Goal: Information Seeking & Learning: Learn about a topic

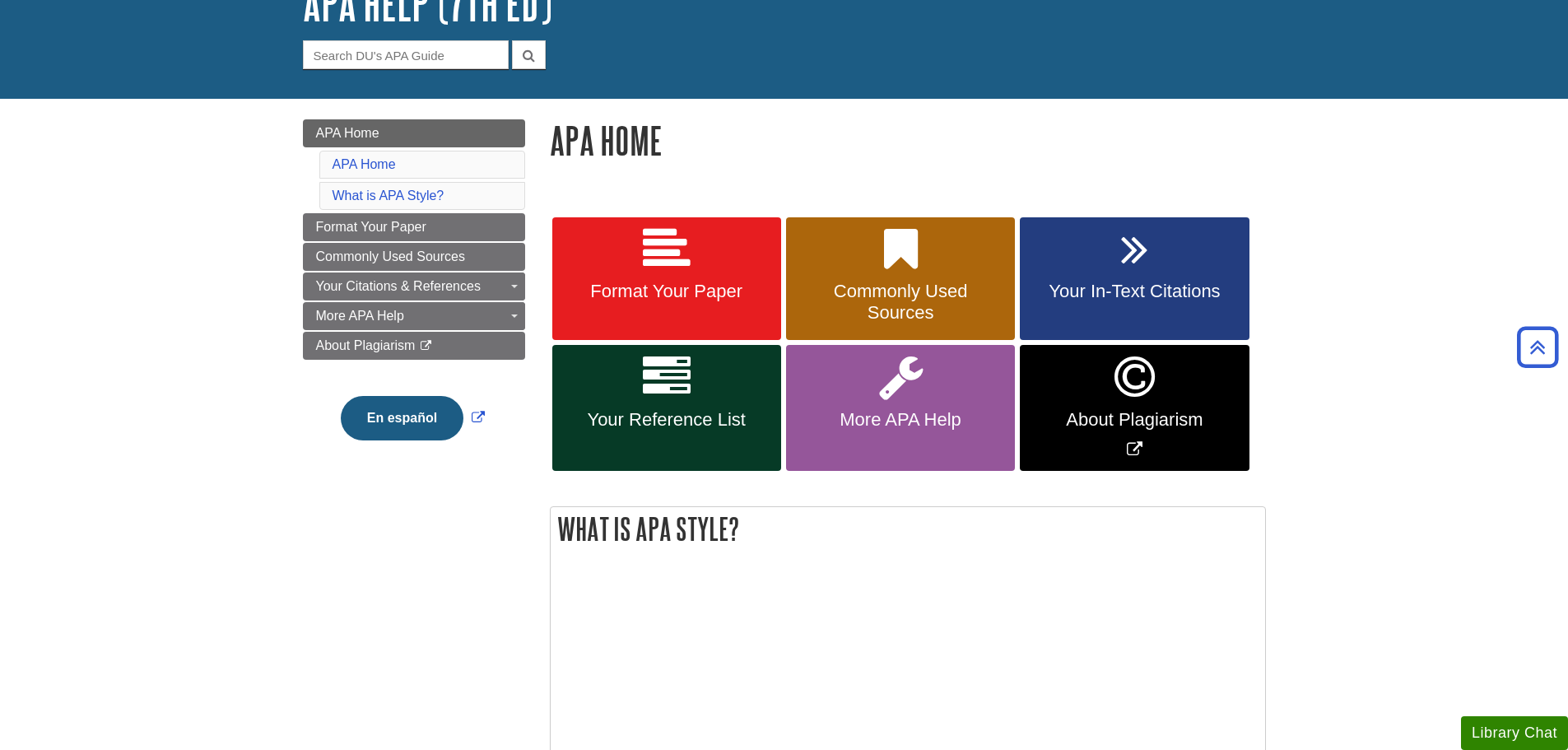
scroll to position [82, 0]
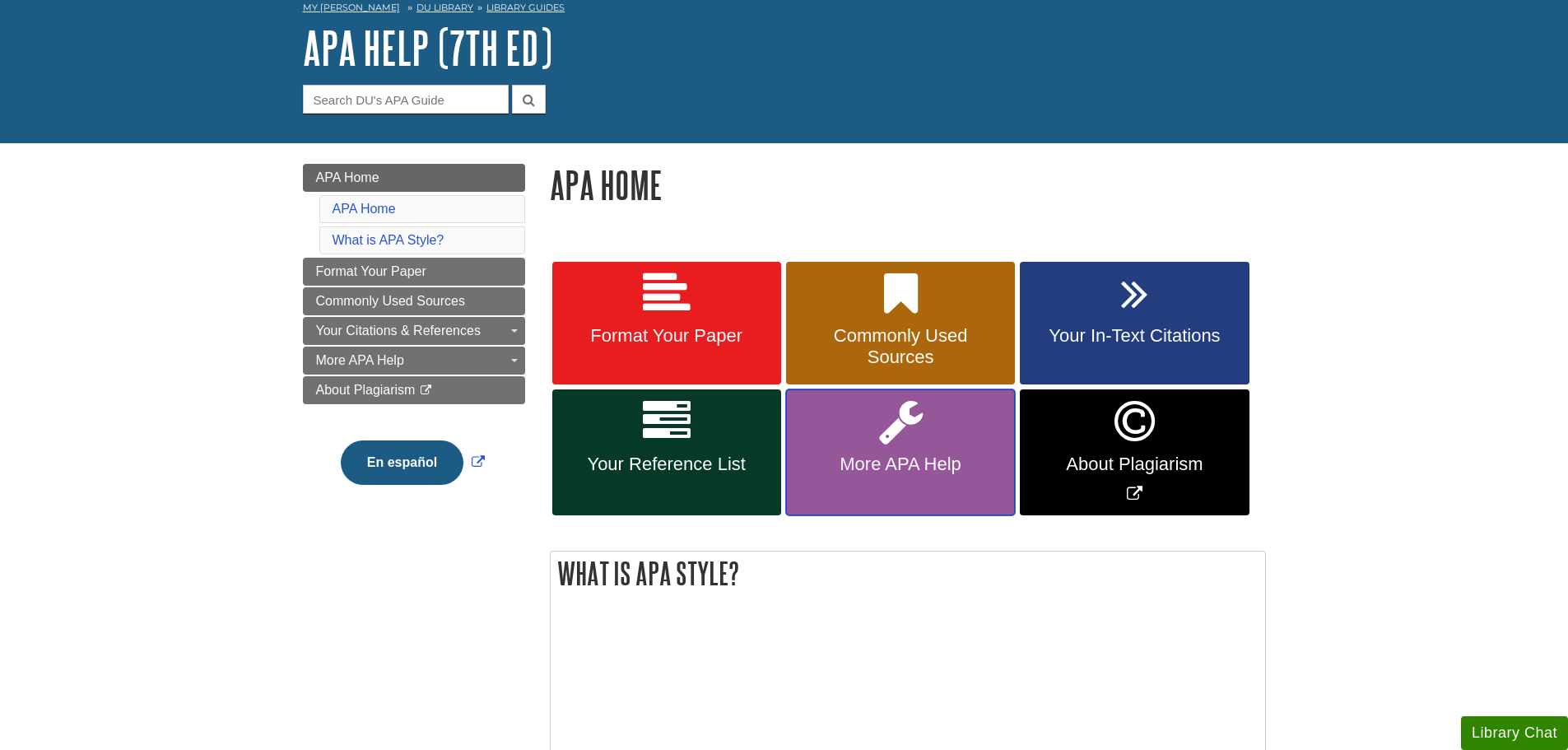
click at [931, 466] on span "More APA Help" at bounding box center [900, 464] width 204 height 22
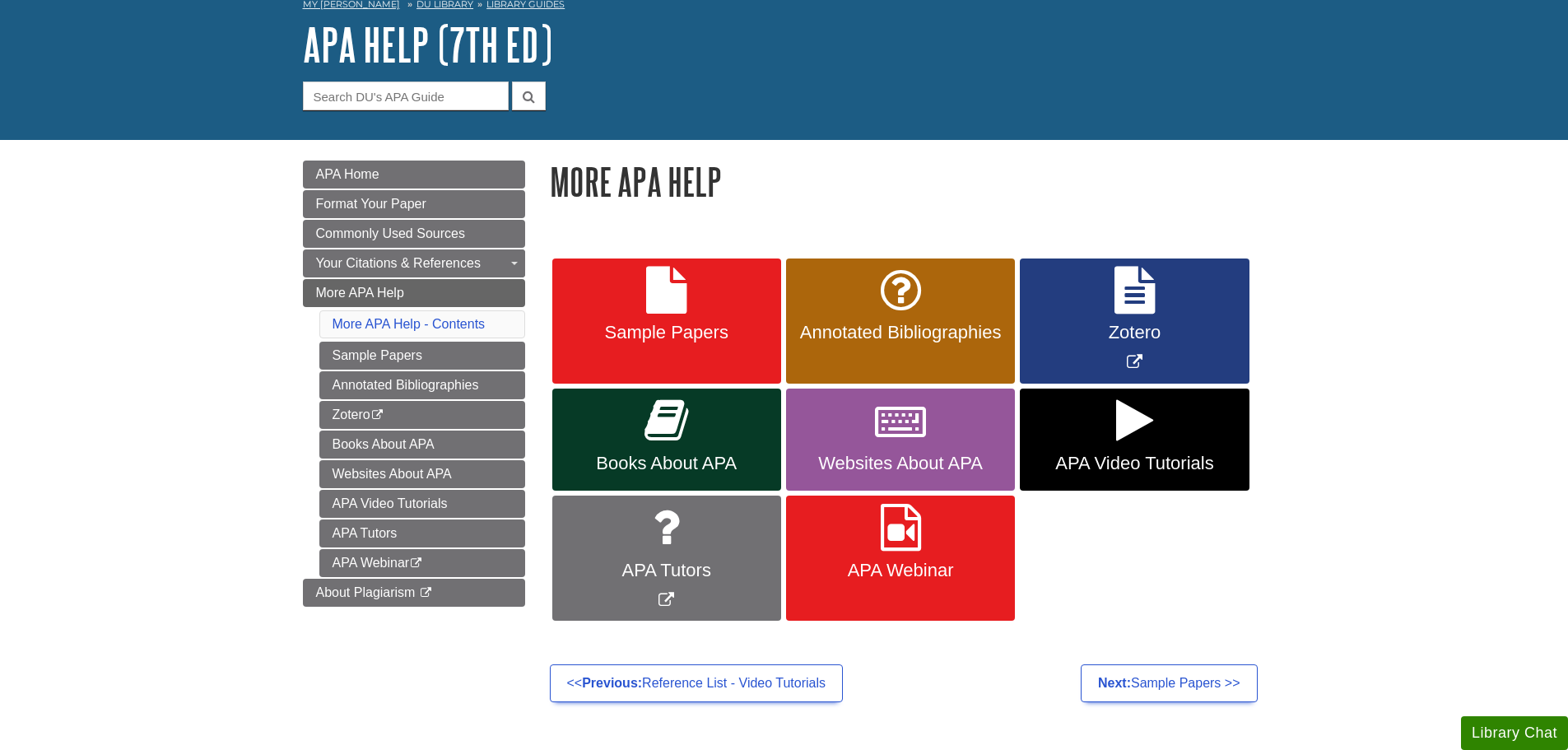
scroll to position [247, 0]
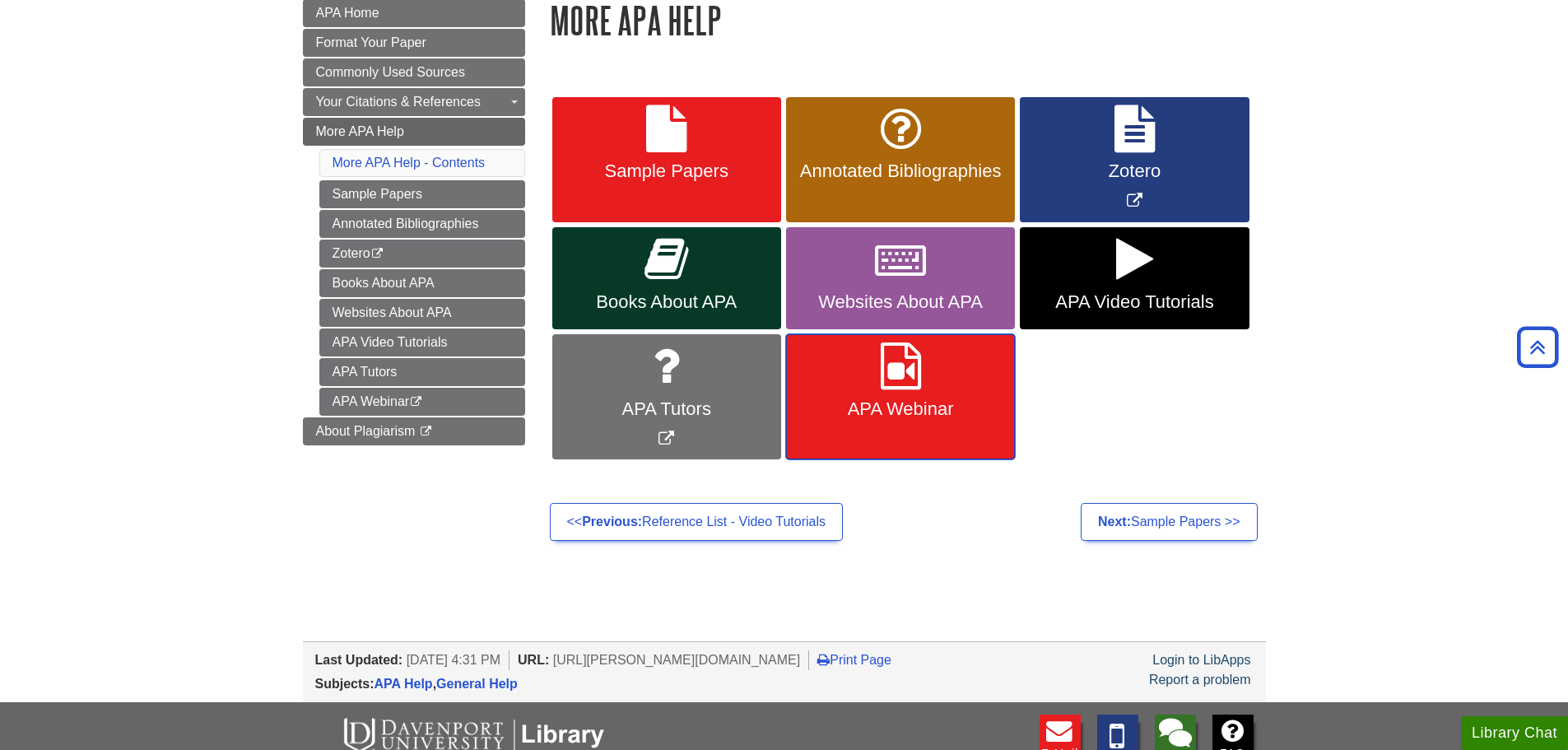
click at [921, 387] on icon at bounding box center [901, 366] width 41 height 47
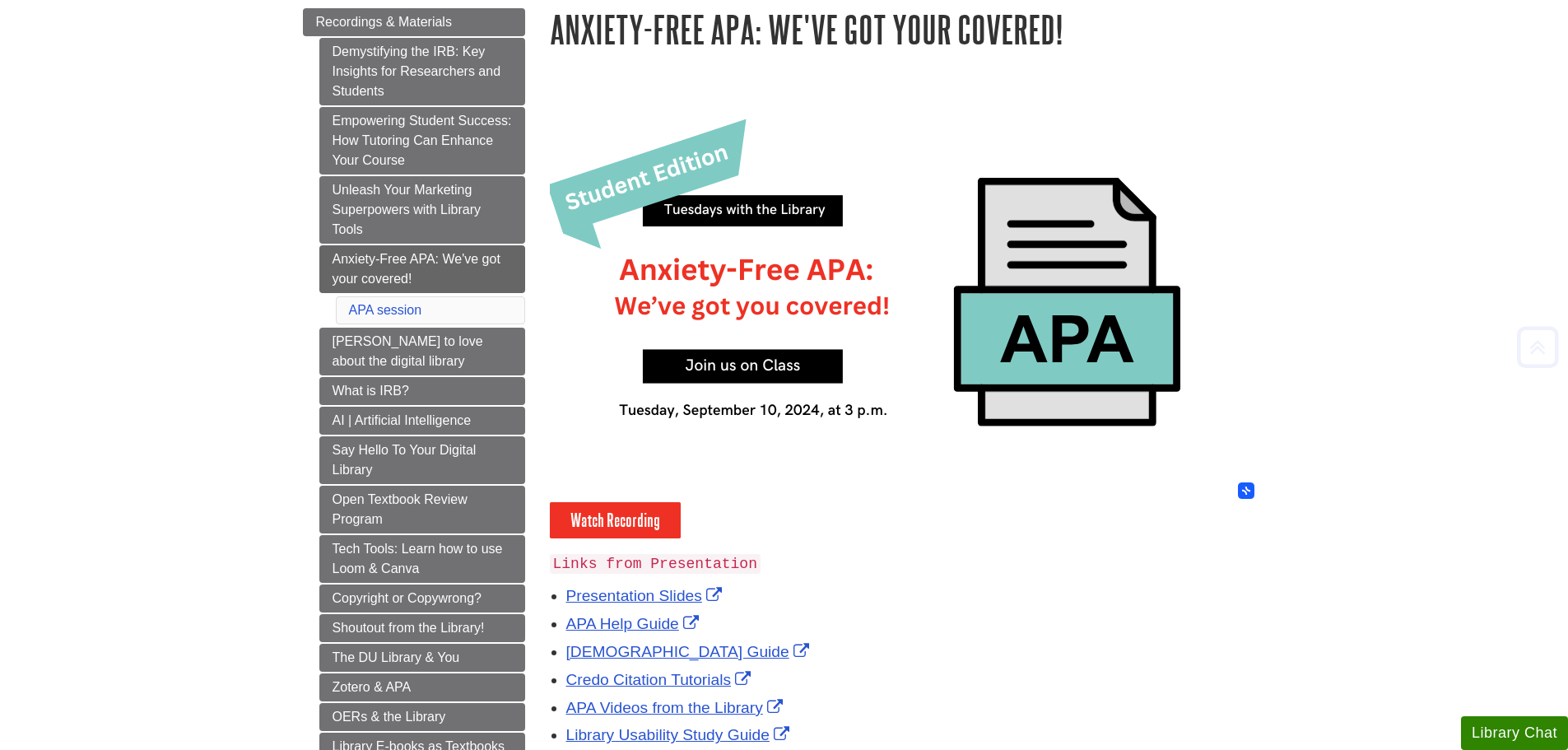
scroll to position [247, 0]
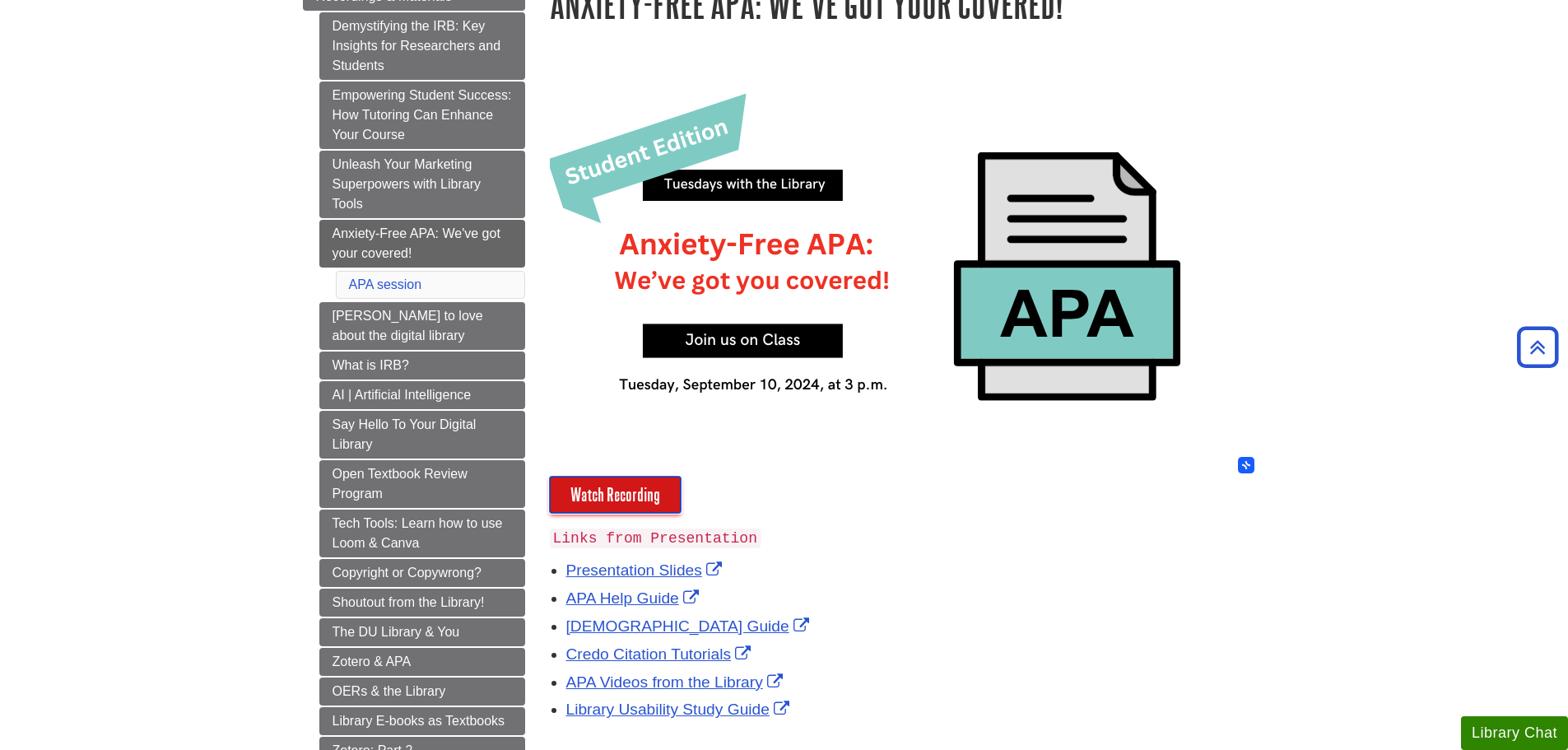
click at [623, 507] on link "Watch Recording" at bounding box center [615, 495] width 131 height 36
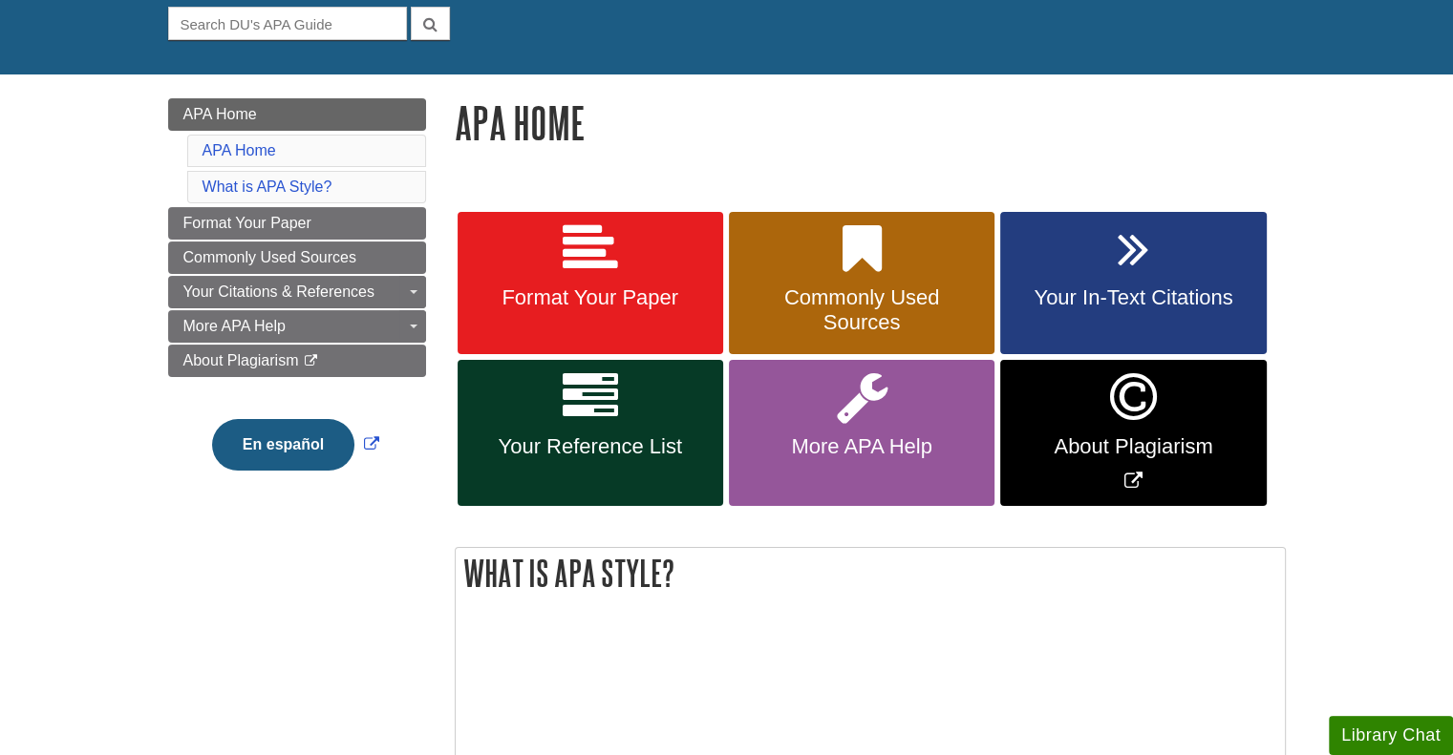
scroll to position [191, 0]
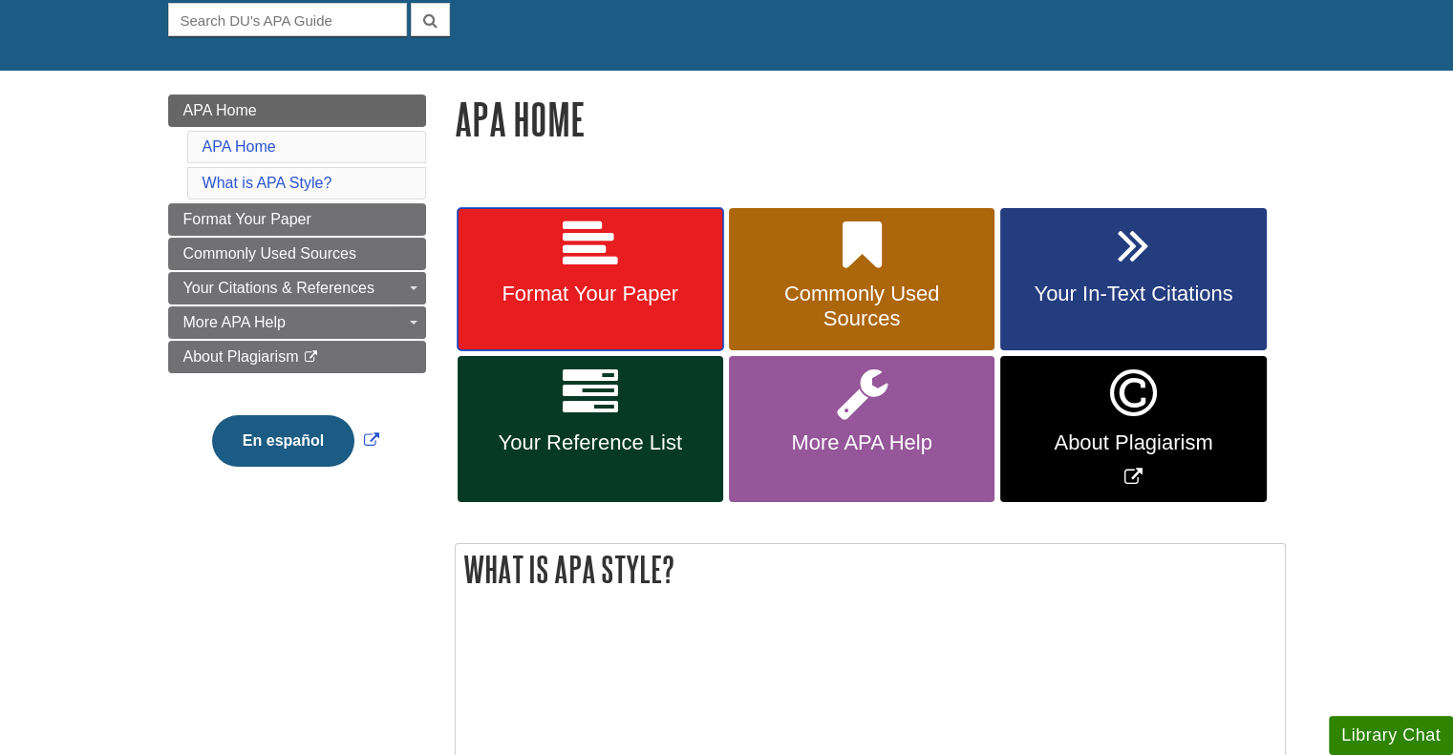
click at [544, 265] on link "Format Your Paper" at bounding box center [589, 279] width 265 height 143
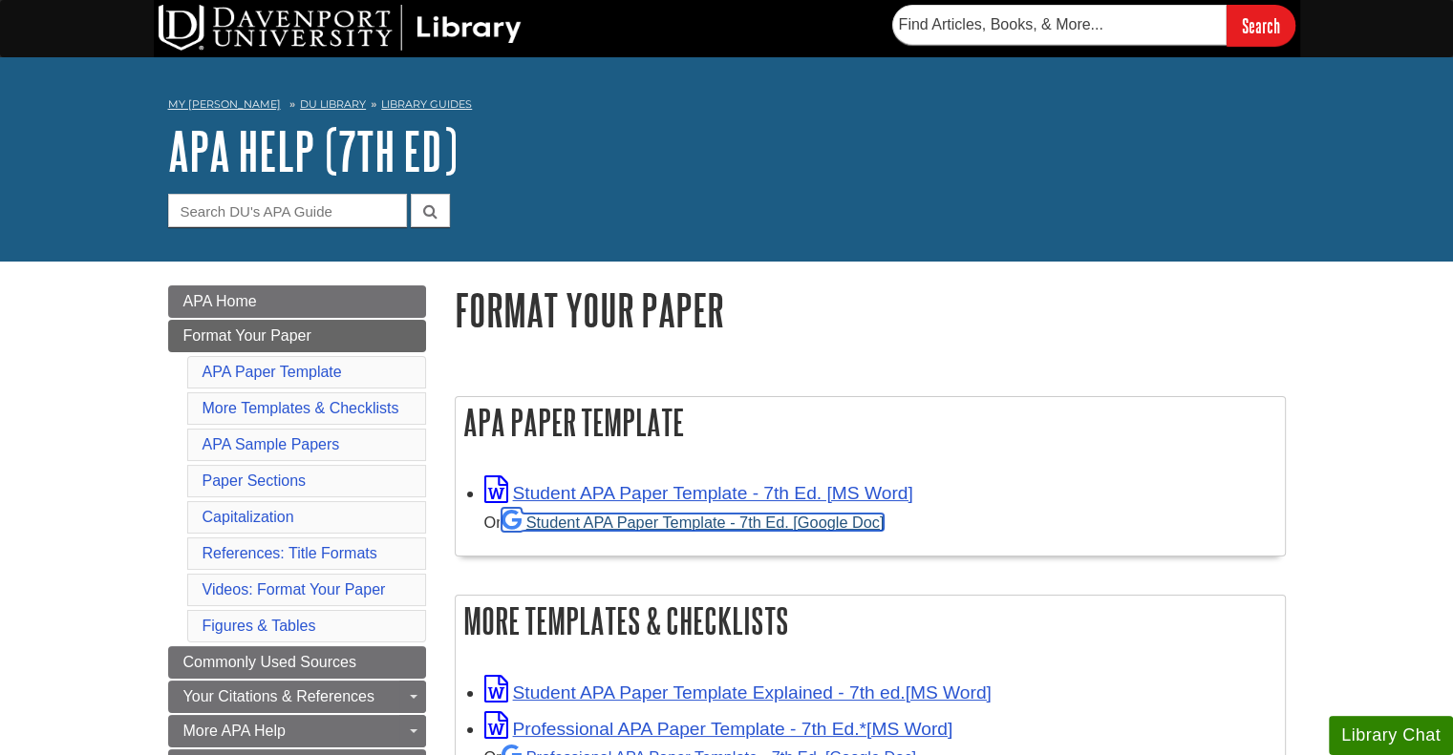
click at [642, 525] on link "Student APA Paper Template - 7th Ed. [Google Doc]" at bounding box center [692, 522] width 383 height 17
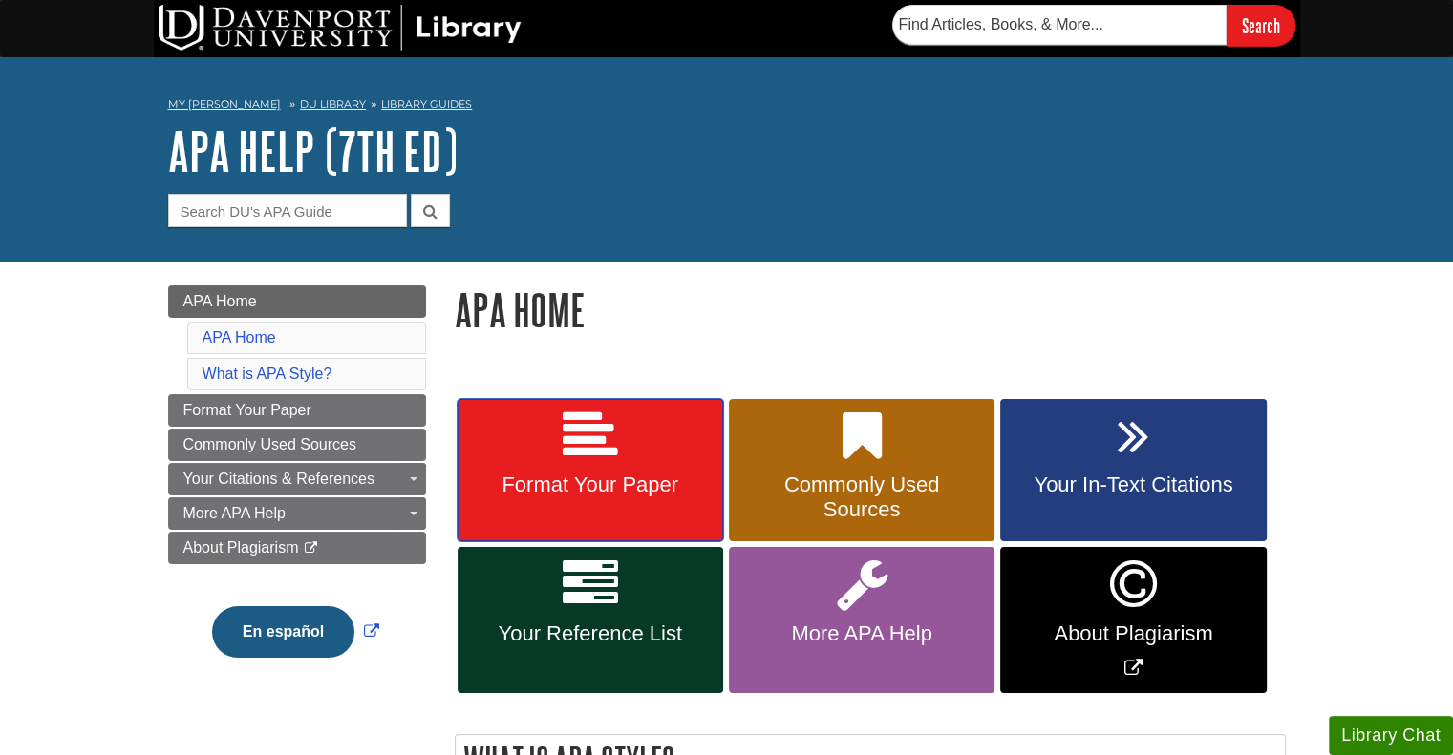
click at [651, 458] on link "Format Your Paper" at bounding box center [589, 470] width 265 height 143
click at [623, 499] on link "Format Your Paper" at bounding box center [589, 470] width 265 height 143
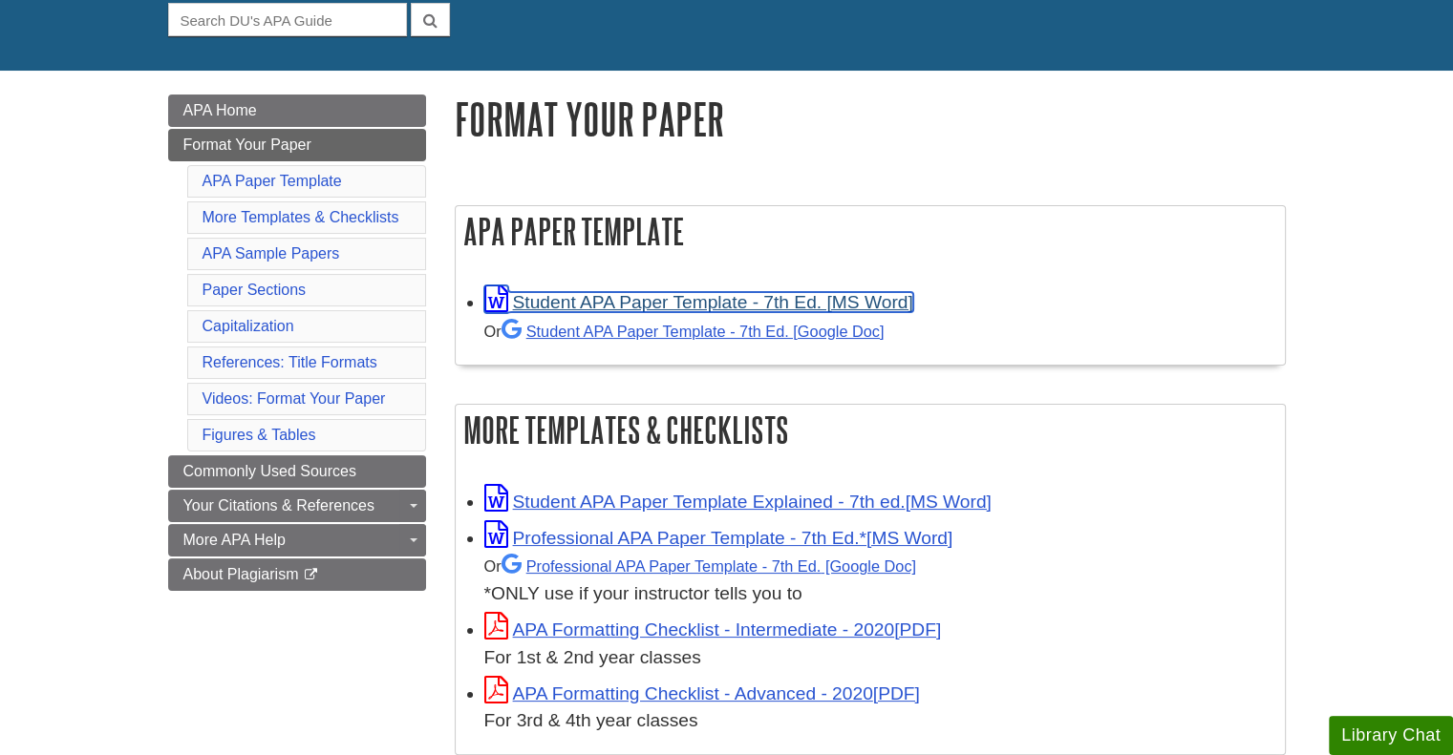
click at [634, 306] on link "Student APA Paper Template - 7th Ed. [MS Word]" at bounding box center [698, 302] width 429 height 20
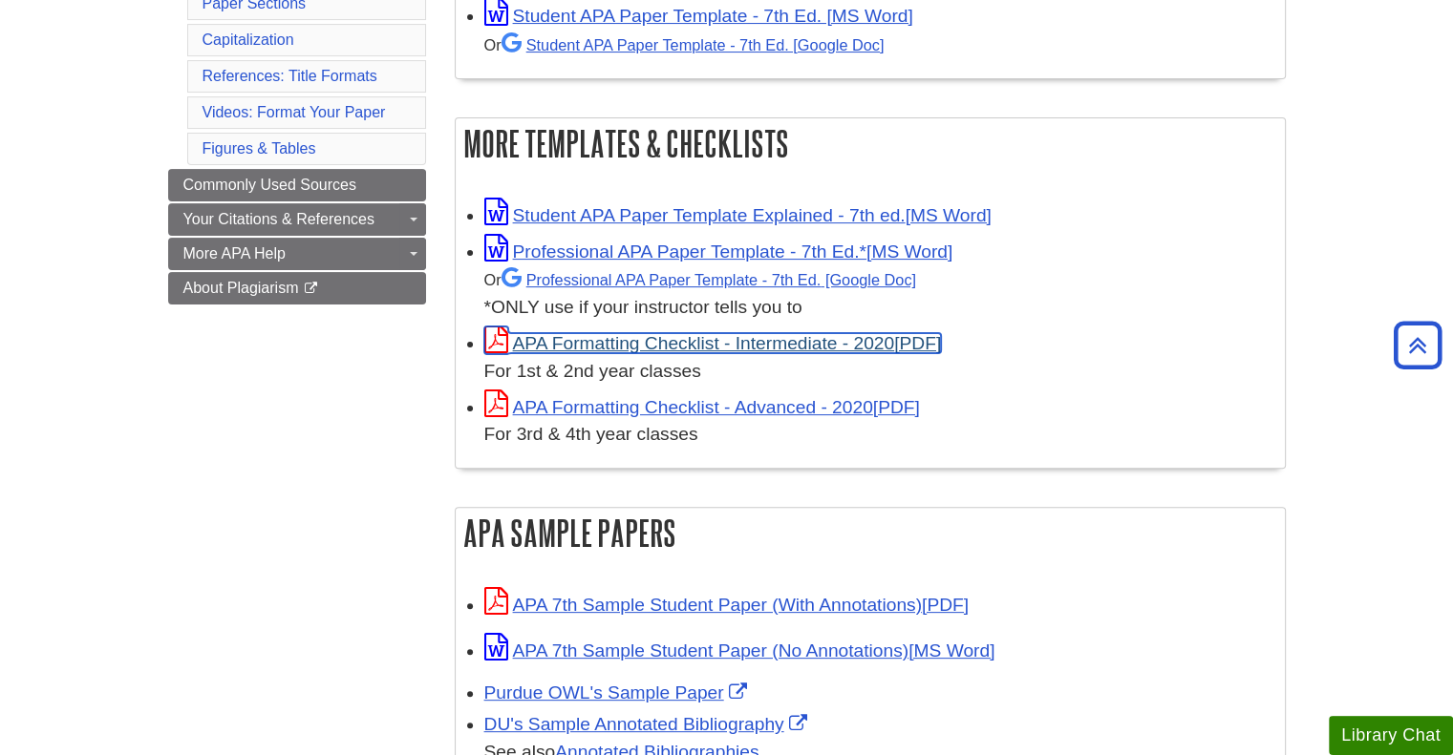
click at [680, 339] on link "APA Formatting Checklist - Intermediate - 2020" at bounding box center [712, 343] width 457 height 20
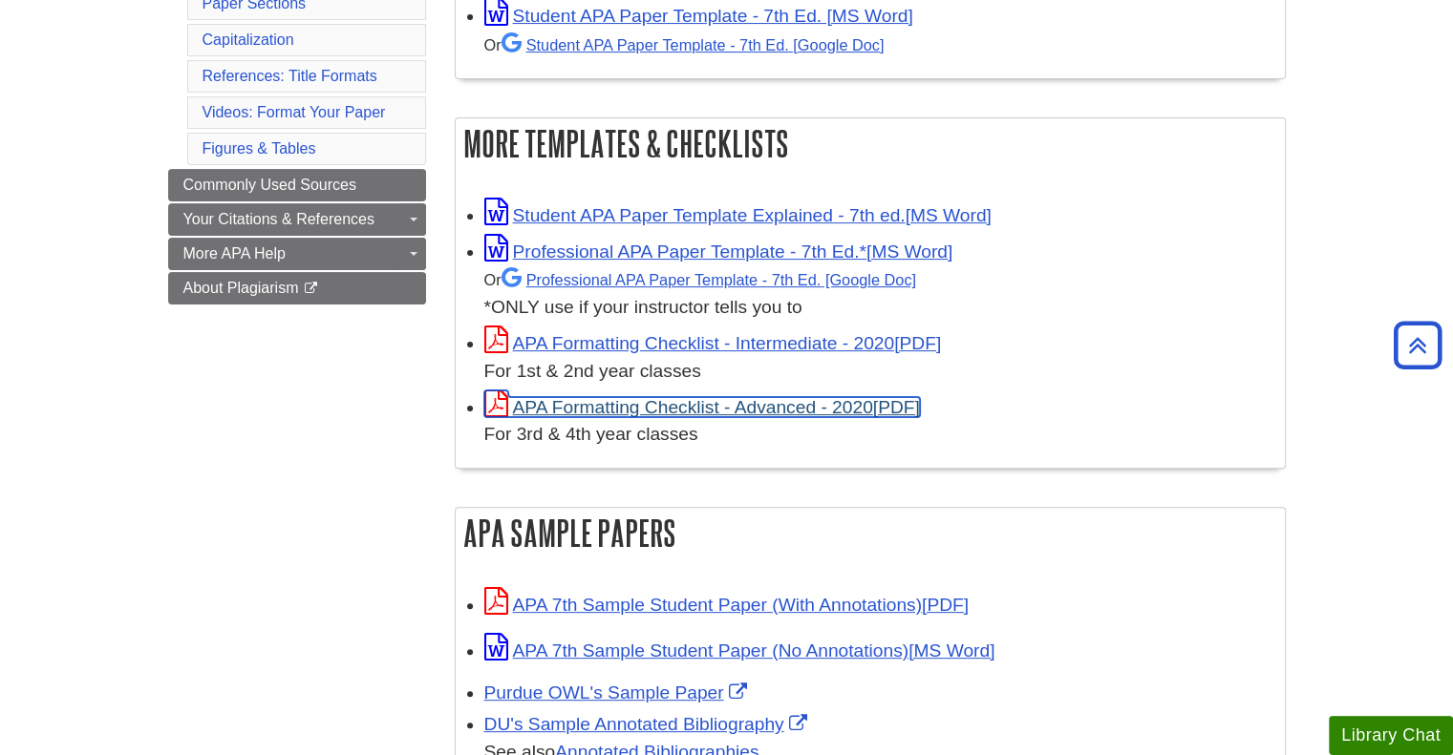
click at [726, 407] on link "APA Formatting Checklist - Advanced - 2020" at bounding box center [701, 407] width 435 height 20
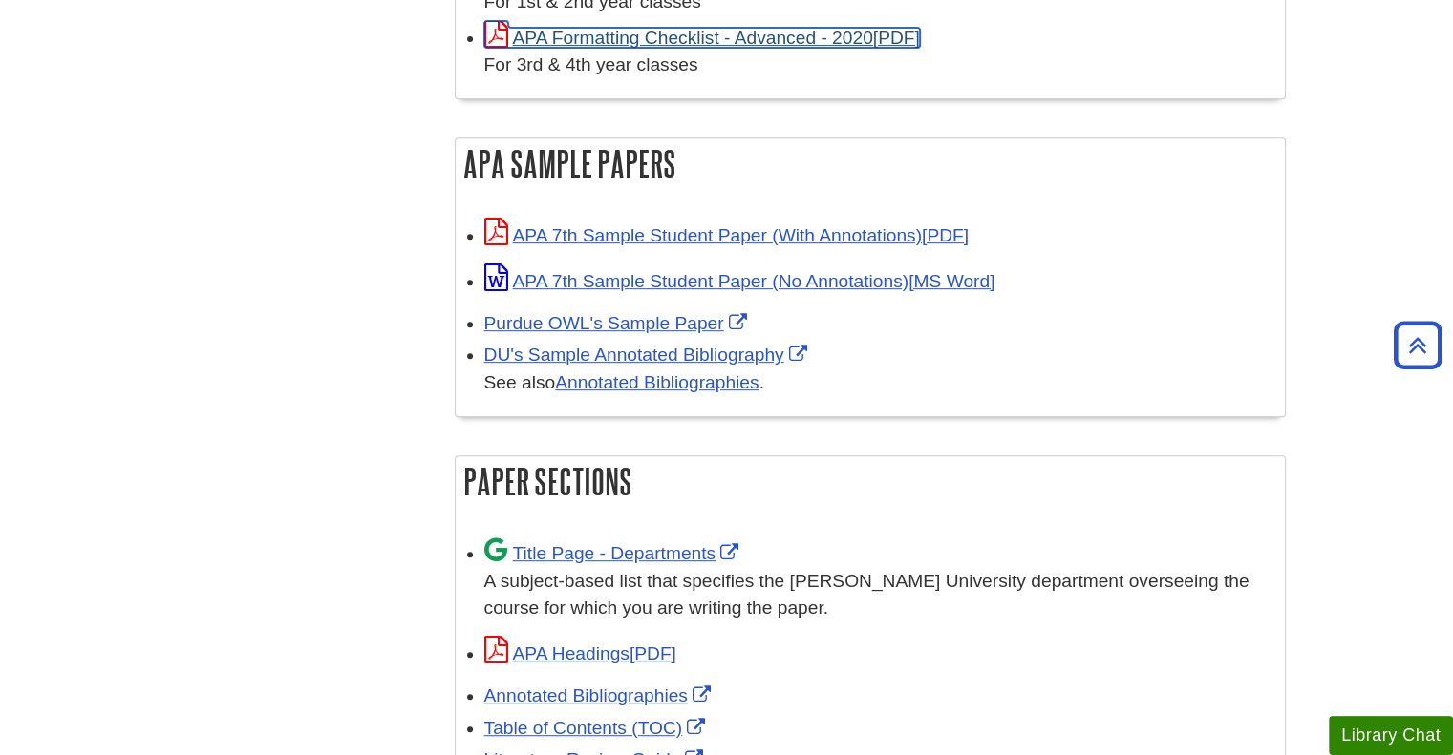
scroll to position [859, 0]
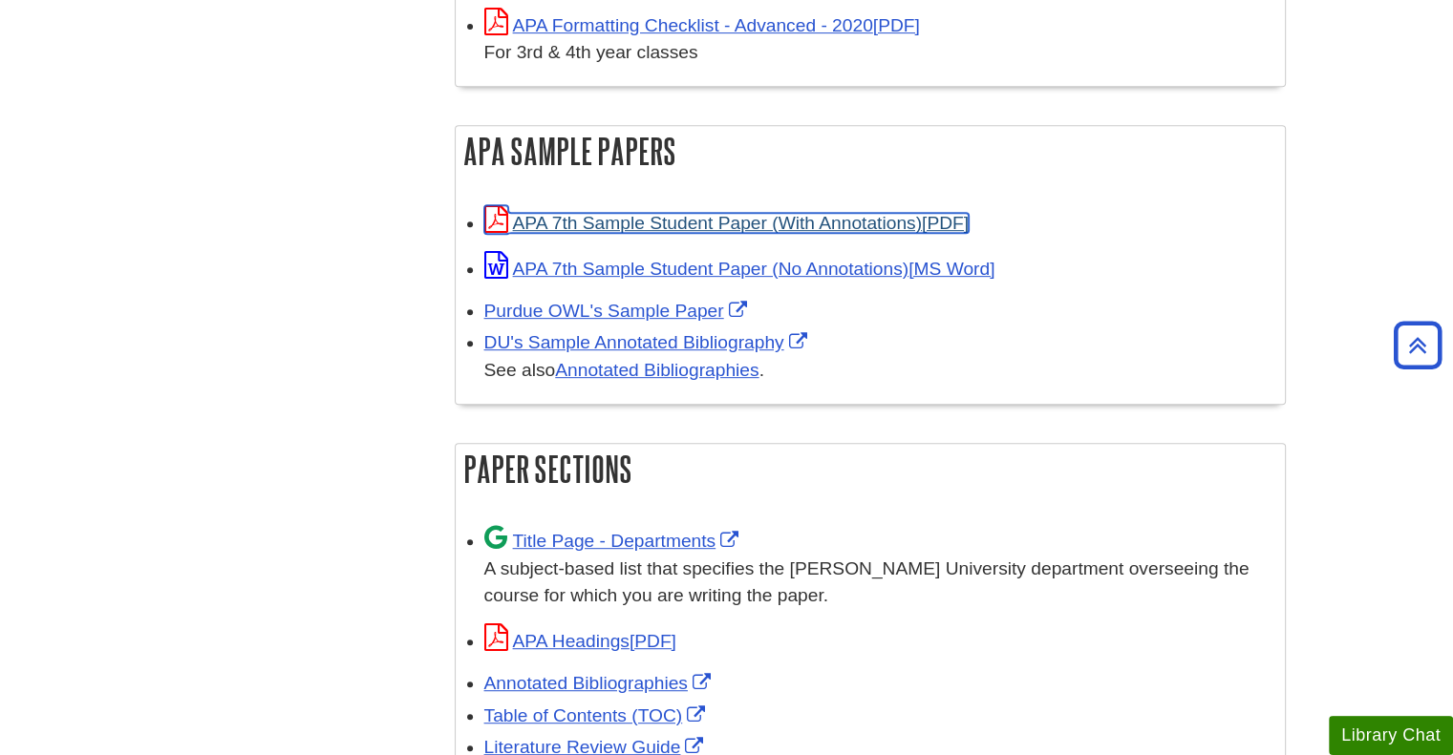
click at [764, 217] on link "APA 7th Sample Student Paper (With Annotations)" at bounding box center [726, 223] width 484 height 20
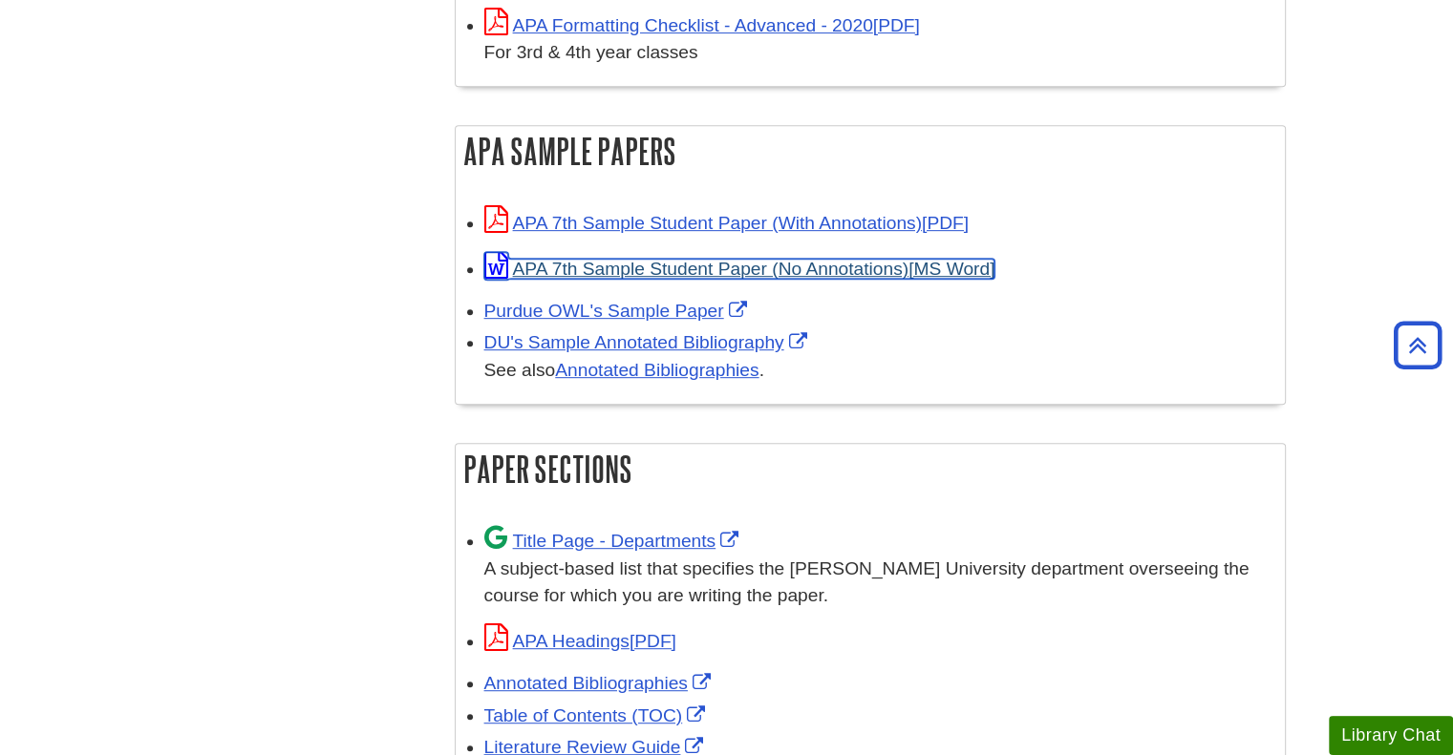
click at [689, 270] on link "APA 7th Sample Student Paper (No Annotations)" at bounding box center [739, 269] width 511 height 20
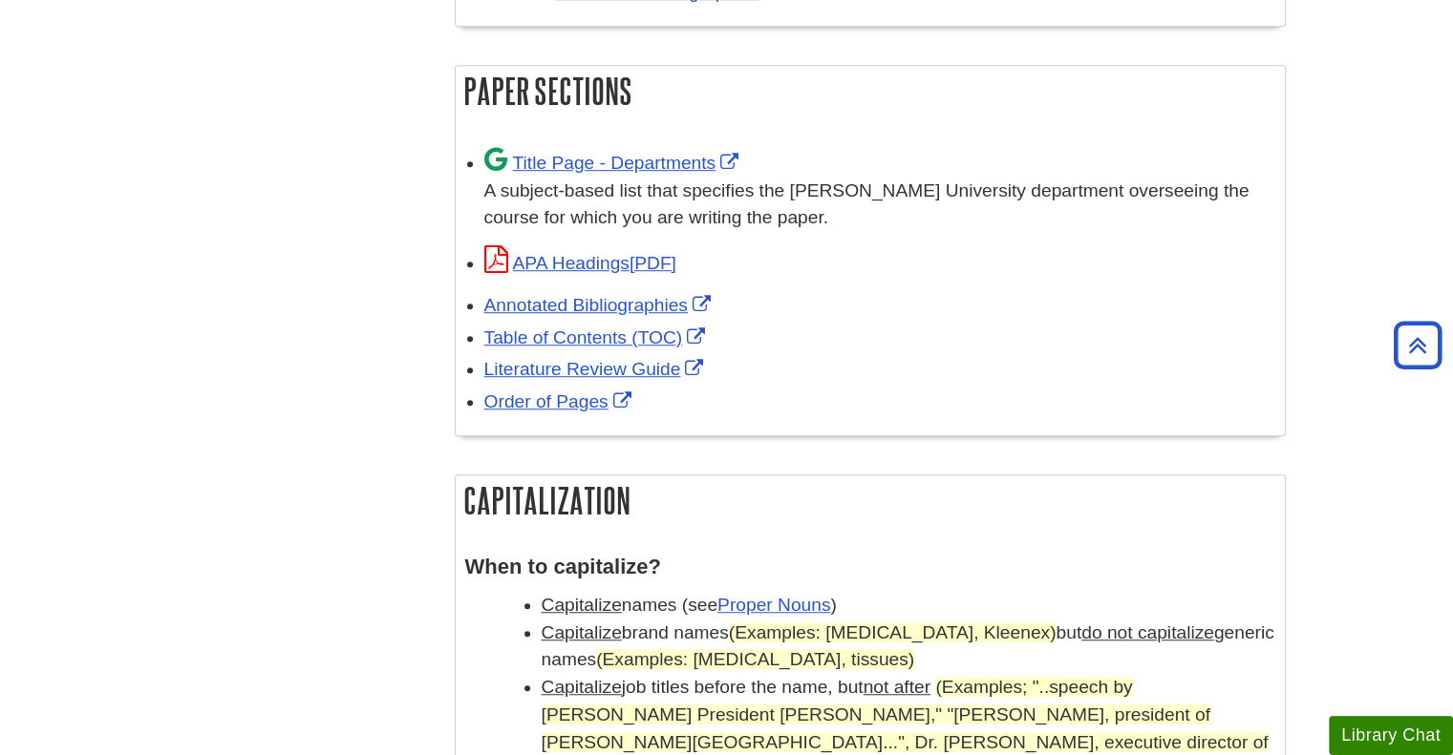
scroll to position [1241, 0]
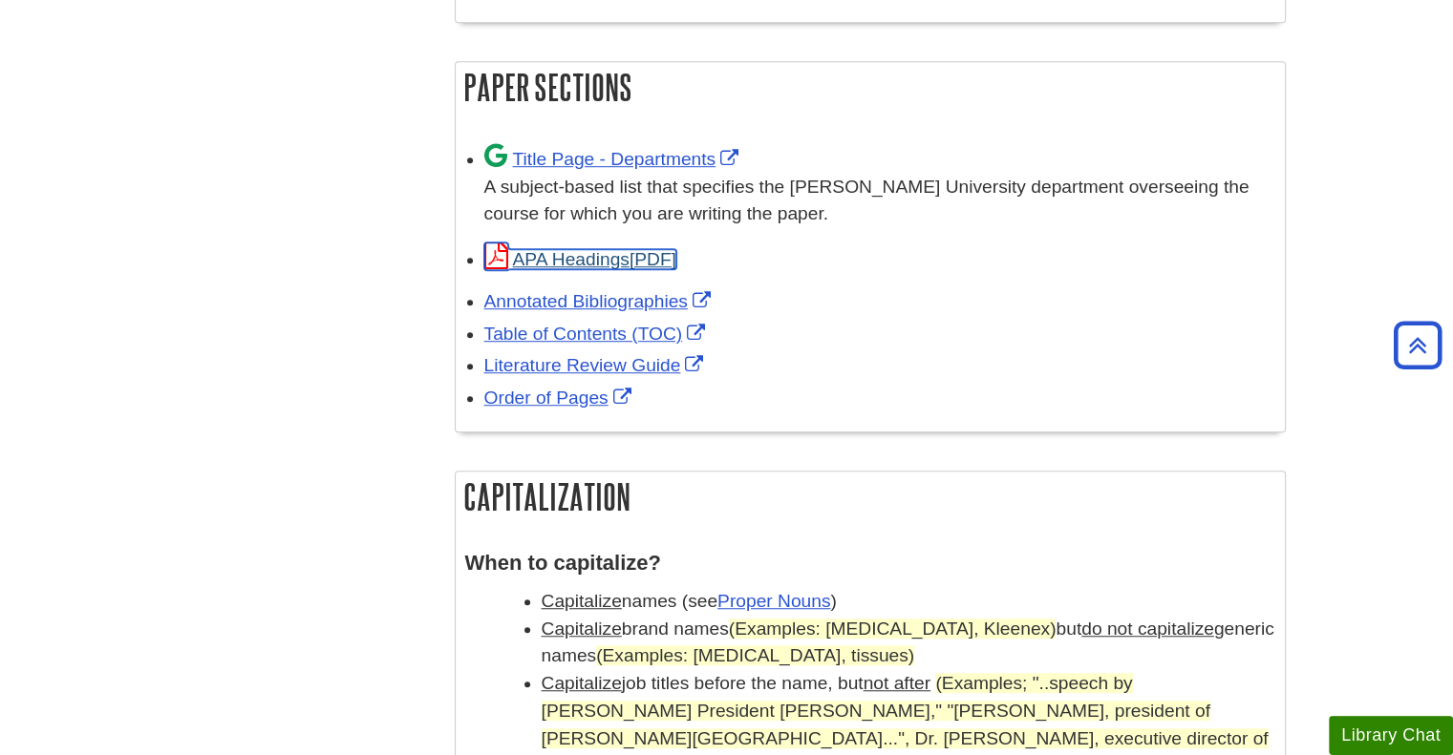
click at [623, 257] on link "APA Headings" at bounding box center [580, 259] width 192 height 20
click at [637, 167] on div "Title Page - Departments A subject-based list that specifies the Davenport Univ…" at bounding box center [879, 185] width 791 height 86
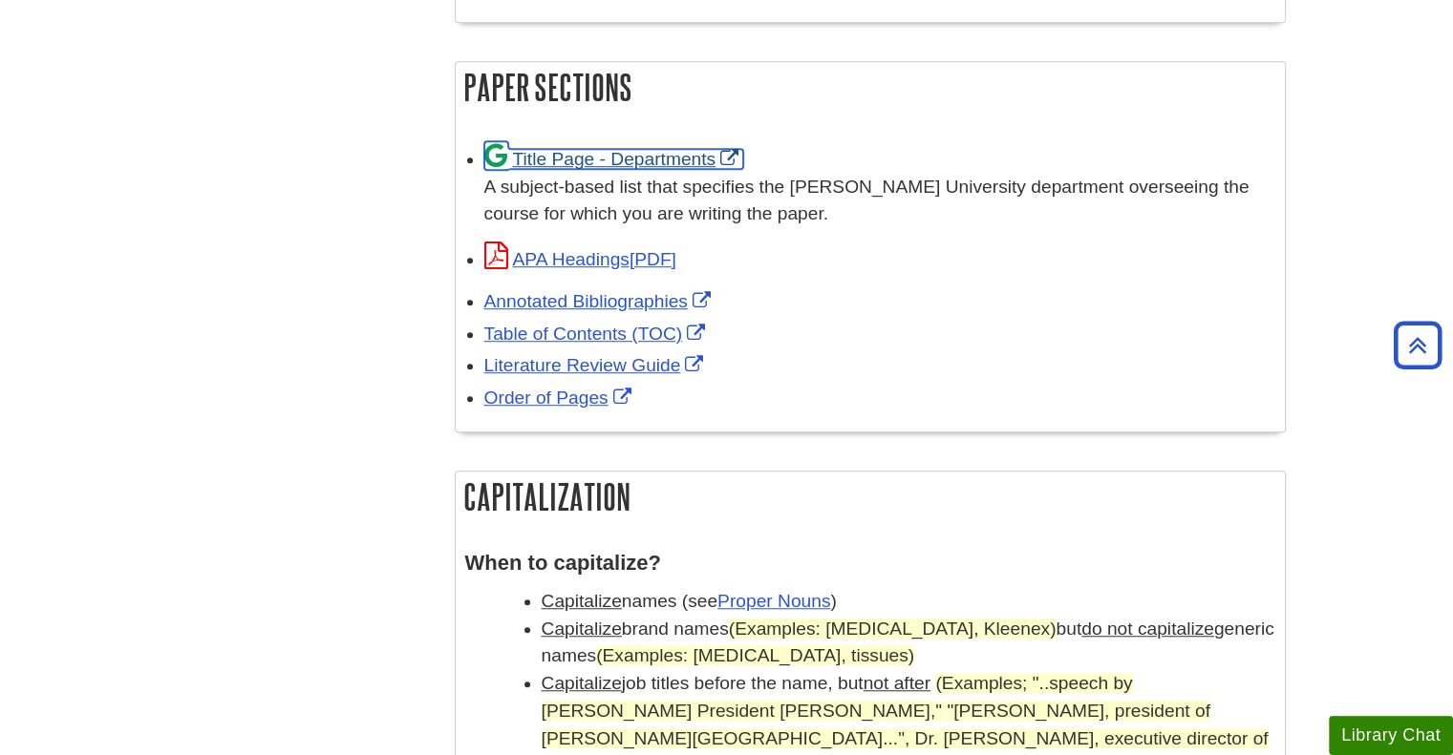
click at [565, 159] on link "Title Page - Departments" at bounding box center [614, 159] width 260 height 20
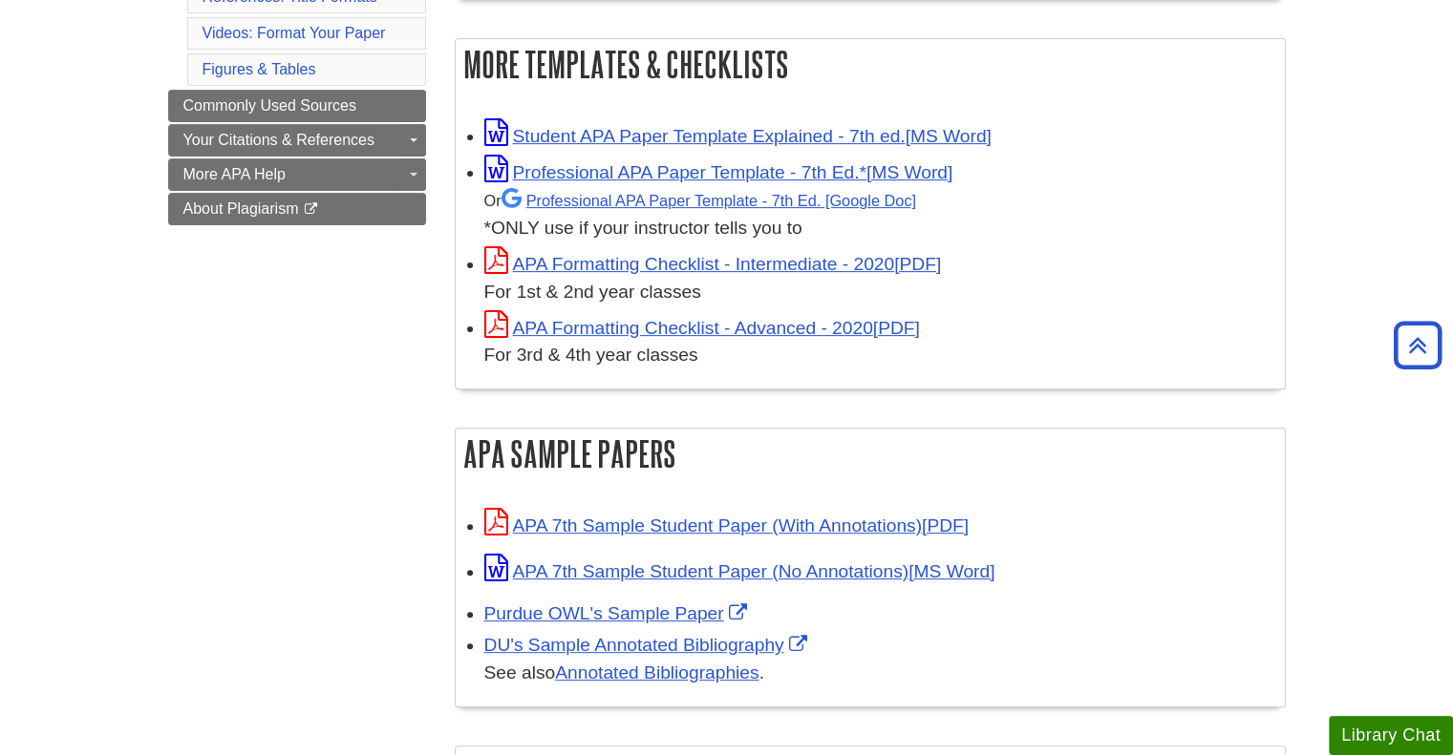
scroll to position [0, 0]
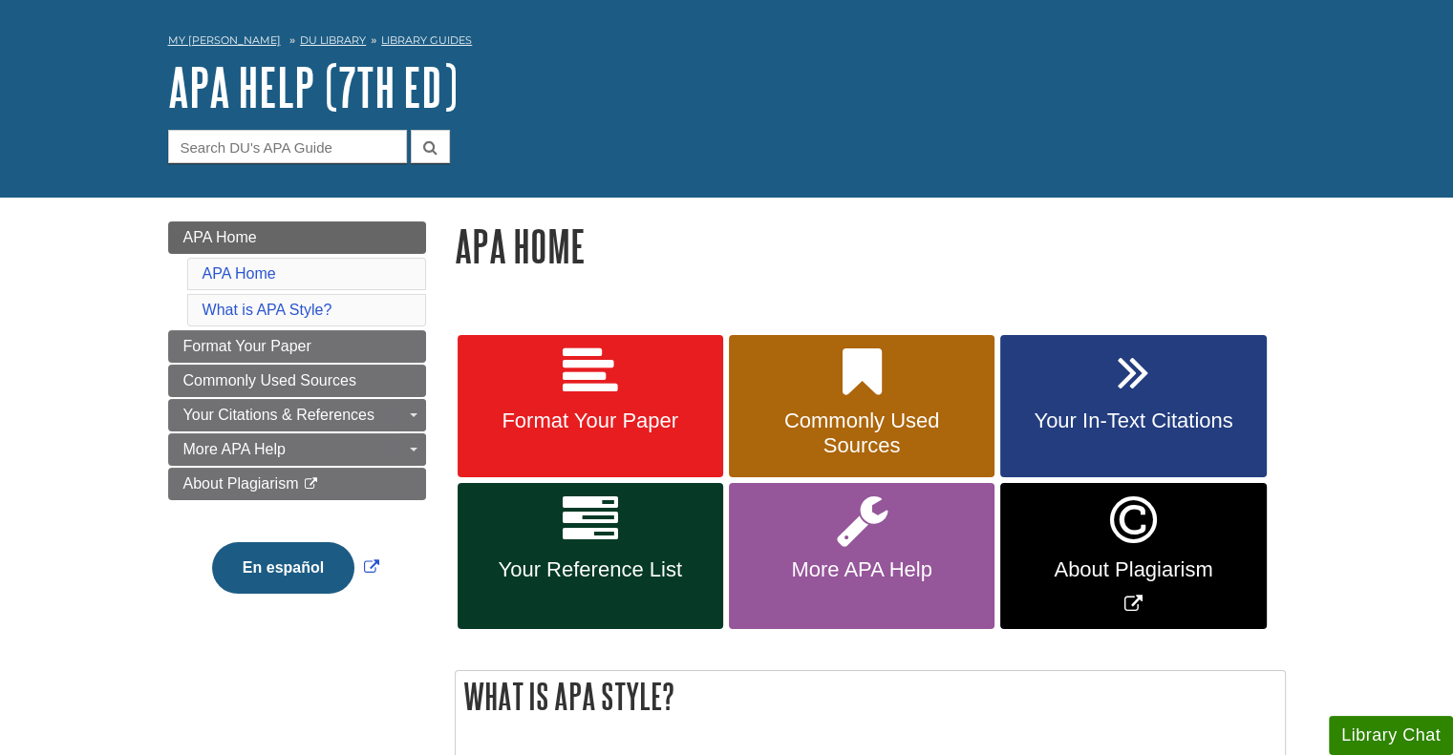
scroll to position [95, 0]
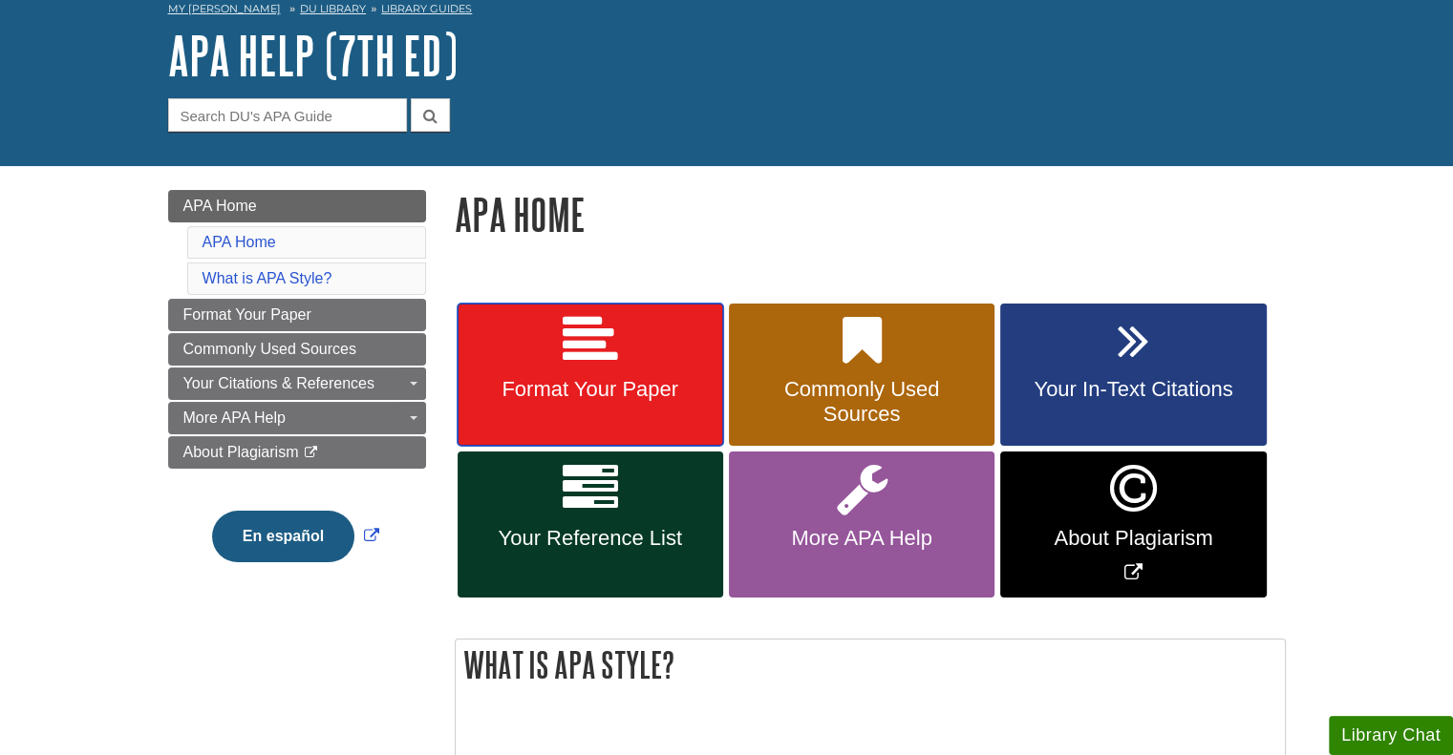
click at [618, 374] on link "Format Your Paper" at bounding box center [589, 375] width 265 height 143
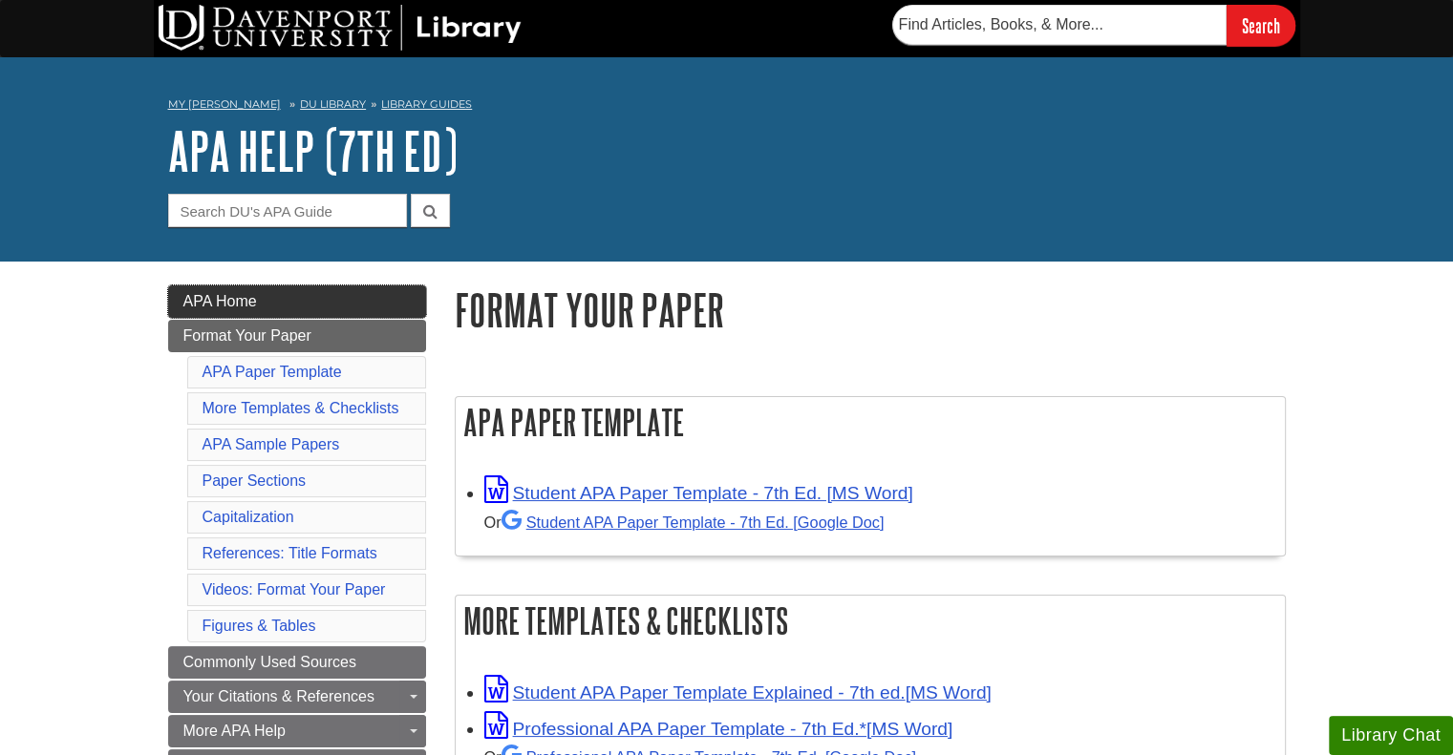
click at [222, 293] on span "APA Home" at bounding box center [220, 301] width 74 height 16
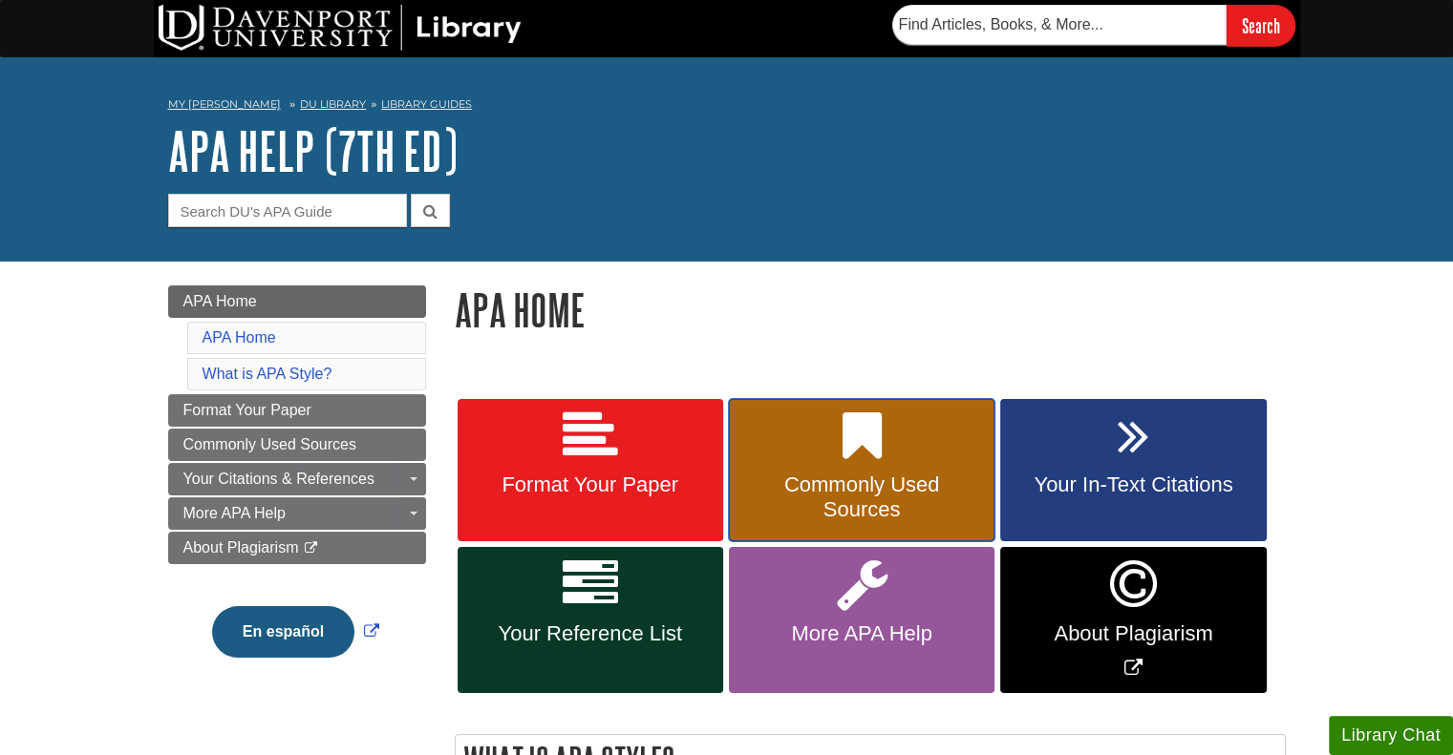
click at [843, 450] on icon at bounding box center [861, 436] width 39 height 55
